Goal: Task Accomplishment & Management: Use online tool/utility

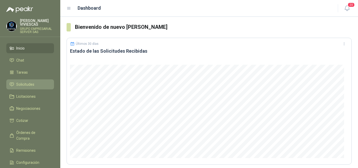
click at [25, 82] on span "Solicitudes" at bounding box center [25, 85] width 18 height 6
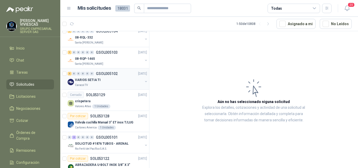
scroll to position [603, 0]
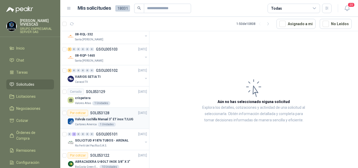
click at [108, 118] on p "Valvula cuchilla Manual 3" ET inox T/LUG" at bounding box center [104, 119] width 58 height 5
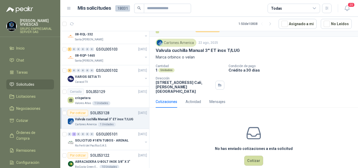
scroll to position [14, 0]
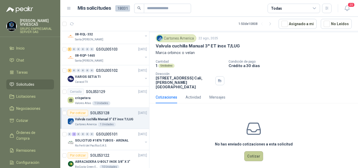
click at [255, 151] on button "Cotizar" at bounding box center [253, 156] width 19 height 10
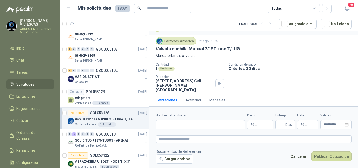
scroll to position [10, 0]
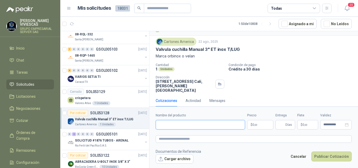
click at [181, 125] on input "Nombre del producto" at bounding box center [200, 124] width 89 height 9
type input "**********"
click at [253, 124] on span "0 ,00" at bounding box center [255, 124] width 5 height 3
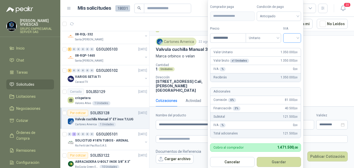
type input "**********"
click at [293, 36] on input "search" at bounding box center [292, 38] width 12 height 8
click at [292, 47] on div "19%" at bounding box center [293, 49] width 10 height 6
click at [275, 15] on span "Anticipado" at bounding box center [279, 16] width 39 height 8
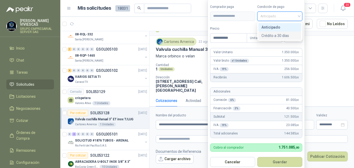
click at [269, 35] on div "Crédito a 30 días" at bounding box center [279, 36] width 37 height 6
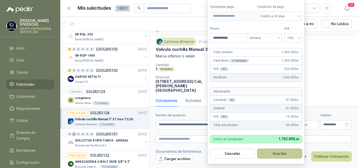
click at [279, 153] on button "Guardar" at bounding box center [279, 154] width 45 height 10
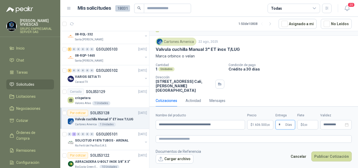
type input "*"
click at [305, 124] on span ",00" at bounding box center [305, 125] width 3 height 3
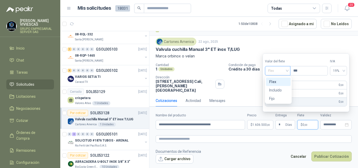
click at [277, 69] on span "Flex" at bounding box center [277, 71] width 19 height 8
click at [272, 88] on div "Incluido" at bounding box center [278, 90] width 18 height 6
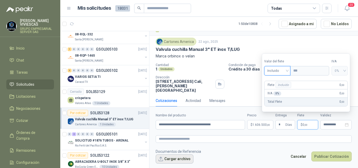
click at [184, 159] on button "Cargar archivo" at bounding box center [175, 158] width 38 height 9
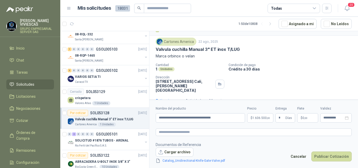
scroll to position [14, 0]
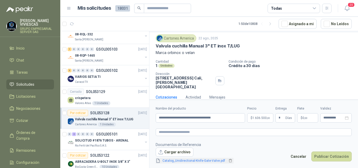
click at [209, 161] on link "Catalog_Unidirectional-Knife-Gate-Valve.pdf" at bounding box center [193, 160] width 67 height 5
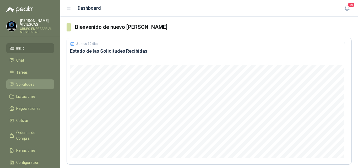
click at [32, 82] on span "Solicitudes" at bounding box center [25, 85] width 18 height 6
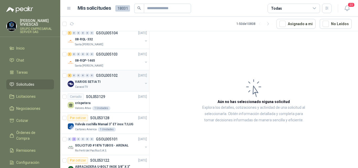
scroll to position [603, 0]
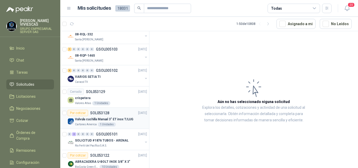
click at [100, 111] on p "SOL053128" at bounding box center [99, 113] width 19 height 4
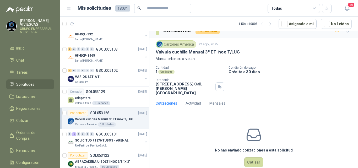
scroll to position [14, 0]
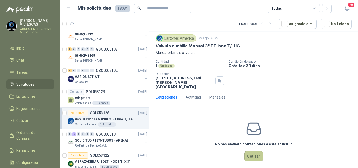
click at [249, 151] on button "Cotizar" at bounding box center [253, 156] width 19 height 10
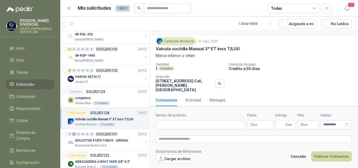
scroll to position [10, 0]
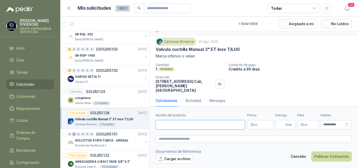
click at [174, 125] on input "Nombre del producto" at bounding box center [200, 124] width 89 height 9
type input "*"
type input "**********"
click at [255, 121] on body "RODRIGO VIVIESCAS GRUPO EMPRESARIAL SERVER SAS Inicio Chat Tareas Solicitudes L…" at bounding box center [179, 84] width 358 height 168
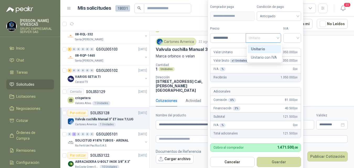
click at [278, 37] on span "Unitario" at bounding box center [263, 38] width 29 height 8
type input "**********"
click at [291, 36] on input "search" at bounding box center [292, 38] width 12 height 8
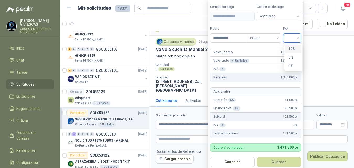
click at [291, 47] on div "19%" at bounding box center [293, 49] width 10 height 6
click at [273, 15] on span "Anticipado" at bounding box center [279, 16] width 39 height 8
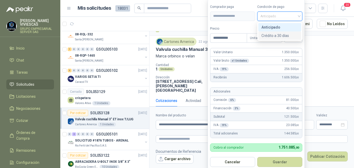
click at [270, 35] on div "Crédito a 30 días" at bounding box center [279, 36] width 37 height 6
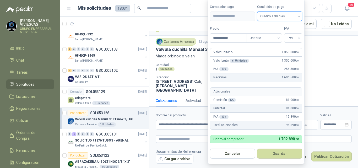
click at [282, 153] on button "Guardar" at bounding box center [279, 154] width 45 height 10
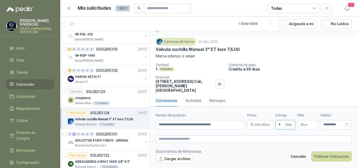
type input "*"
click at [306, 123] on span "0 ,00" at bounding box center [305, 124] width 5 height 3
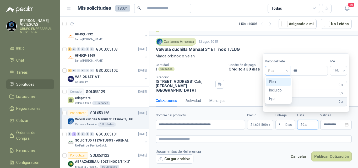
click at [270, 71] on span "Flex" at bounding box center [277, 71] width 19 height 8
drag, startPoint x: 273, startPoint y: 89, endPoint x: 281, endPoint y: 97, distance: 11.3
click at [274, 90] on div "Incluido" at bounding box center [278, 90] width 18 height 6
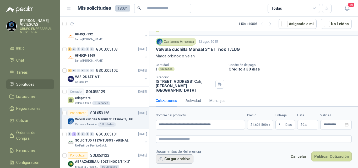
click at [186, 159] on button "Cargar archivo" at bounding box center [175, 158] width 38 height 9
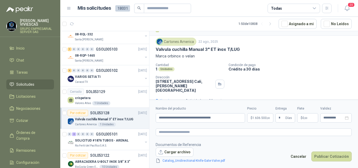
scroll to position [14, 0]
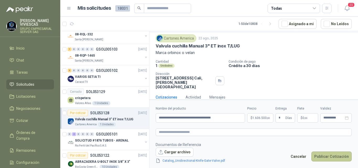
click at [331, 153] on button "Publicar Cotización" at bounding box center [332, 157] width 40 height 10
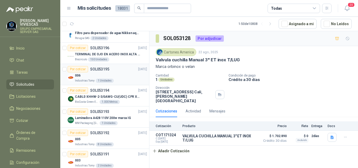
scroll to position [52, 0]
drag, startPoint x: 100, startPoint y: 116, endPoint x: 104, endPoint y: 113, distance: 6.0
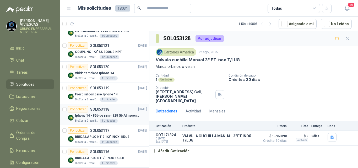
scroll to position [760, 0]
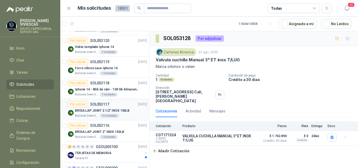
click at [103, 110] on p "BRIDA LAP JOINT 2 1/2" INOX 150LB" at bounding box center [102, 110] width 55 height 5
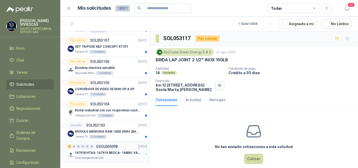
scroll to position [935, 0]
click at [271, 22] on icon "button" at bounding box center [270, 24] width 4 height 4
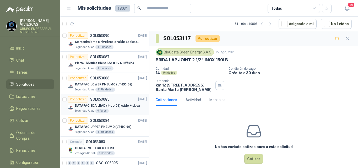
scroll to position [17, 0]
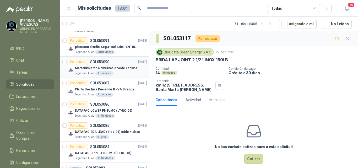
click at [117, 67] on p "Mantenimiento a nivel nacional de Esclusas de Seguridad" at bounding box center [107, 68] width 65 height 5
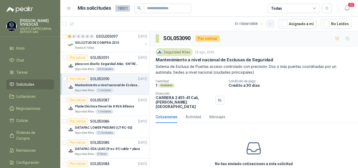
click at [272, 23] on icon "button" at bounding box center [270, 24] width 4 height 4
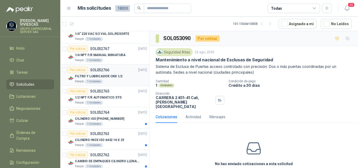
scroll to position [105, 0]
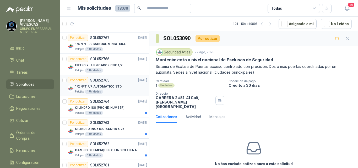
click at [107, 87] on p "1/2 NPT F/R AUTOMATICO STD" at bounding box center [98, 86] width 47 height 5
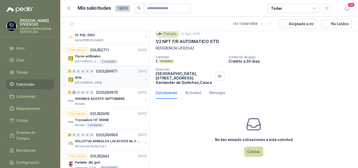
scroll to position [865, 0]
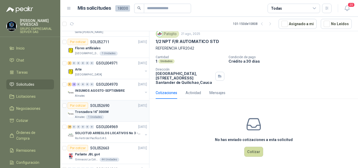
click at [90, 110] on p "Tronzadora 16” 3000W" at bounding box center [92, 112] width 34 height 5
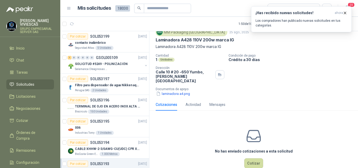
scroll to position [27, 0]
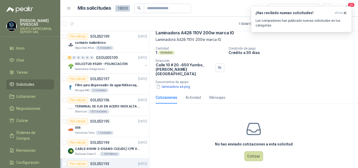
click at [358, 2] on header "Mis solicitudes 18030 Todas 20" at bounding box center [209, 8] width 298 height 17
